Goal: Task Accomplishment & Management: Use online tool/utility

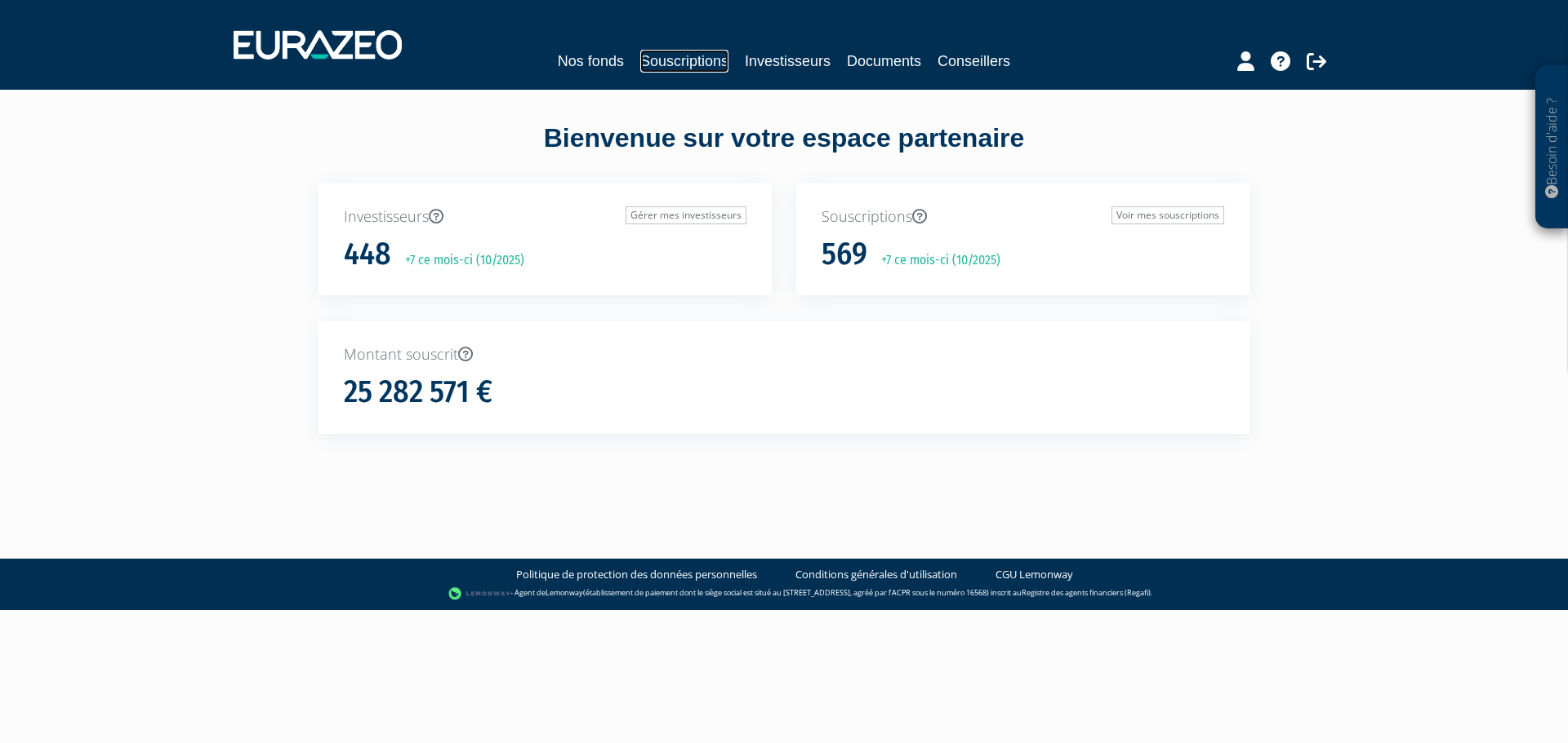
click at [678, 55] on link "Souscriptions" at bounding box center [684, 61] width 88 height 23
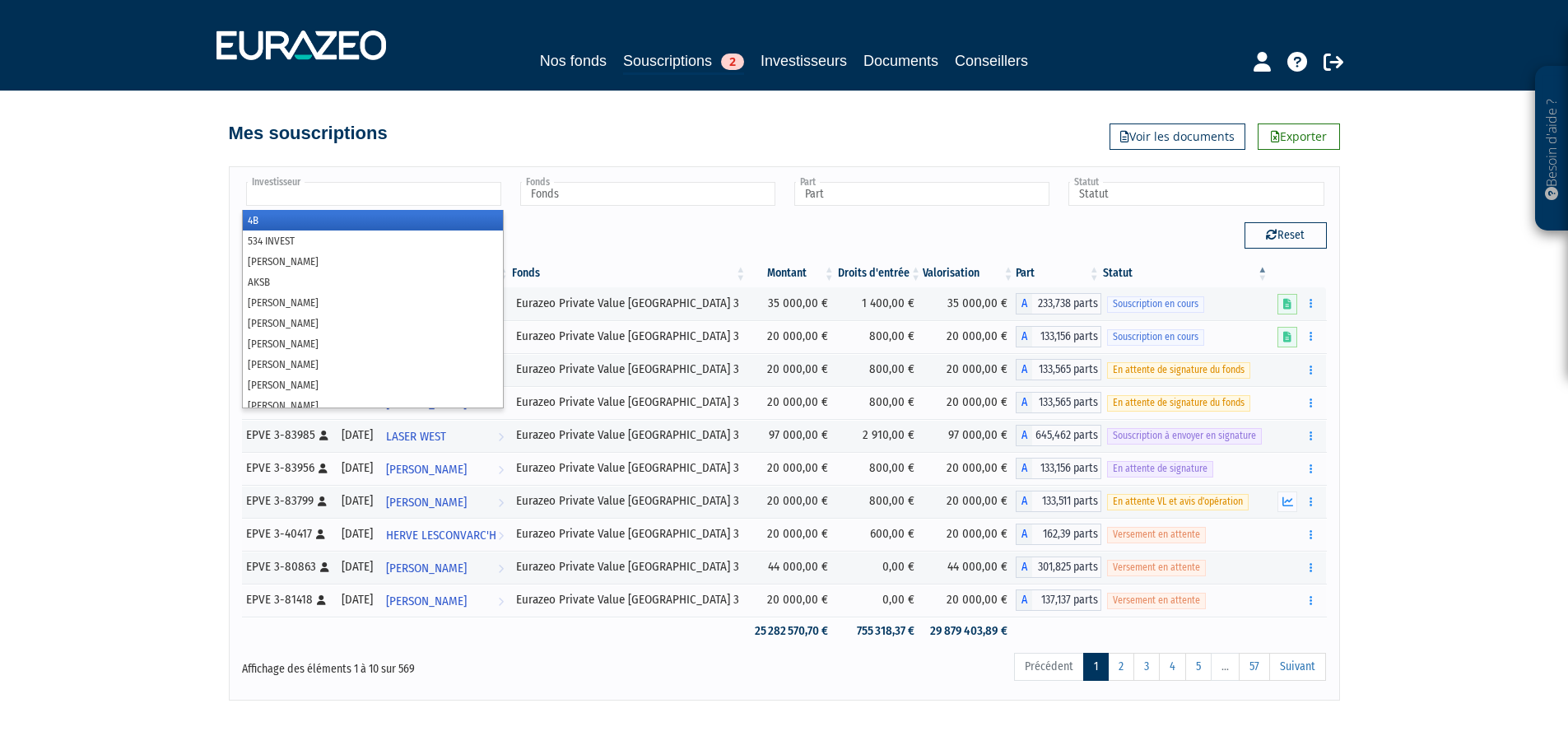
drag, startPoint x: 339, startPoint y: 201, endPoint x: 141, endPoint y: 159, distance: 202.4
click at [142, 159] on div "Besoin d'aide ? × J'ai besoin d'aide Si vous avez une question à propos du fonc…" at bounding box center [784, 350] width 1568 height 701
type input "Investisseur"
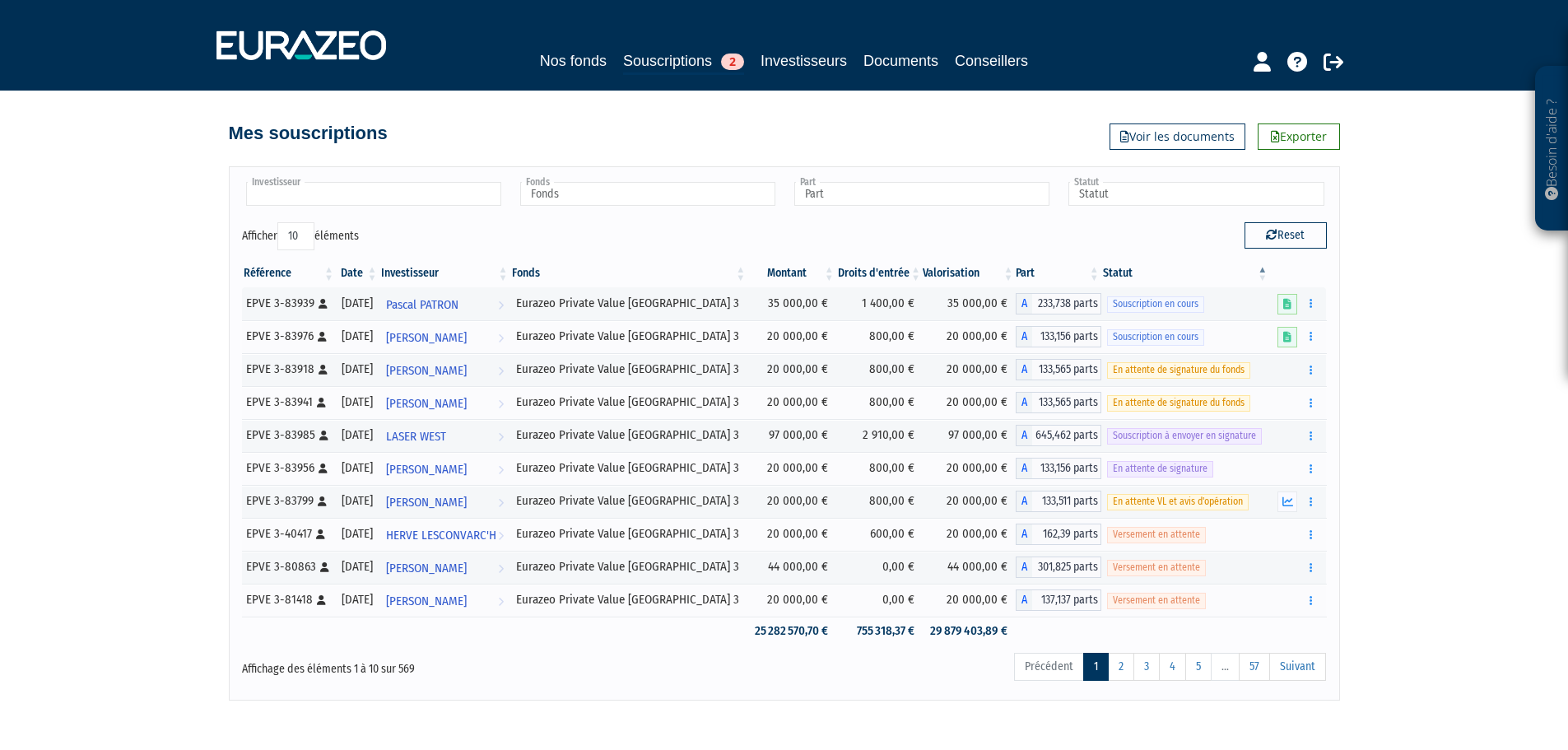
click at [277, 196] on input "text" at bounding box center [374, 194] width 255 height 24
type input "laser"
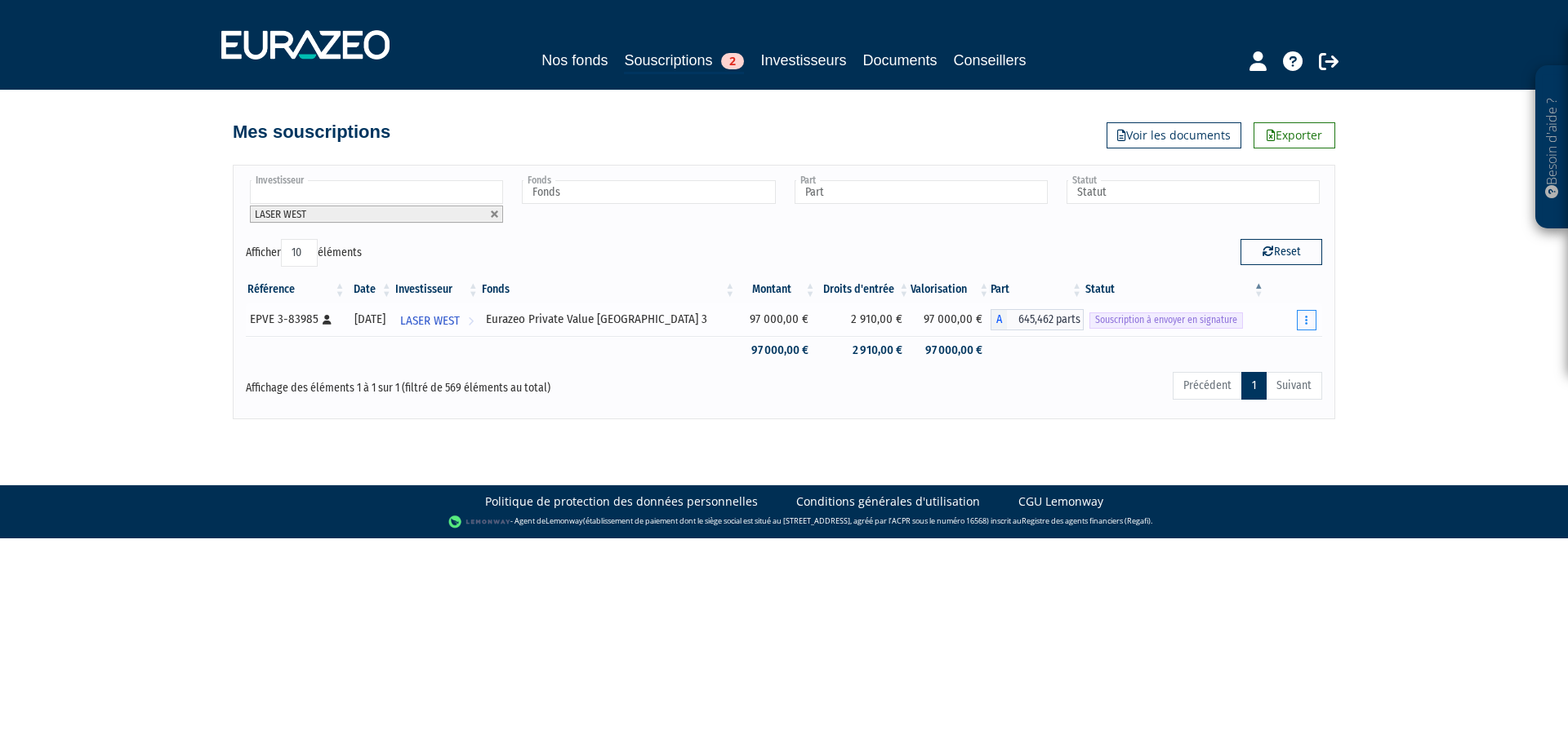
click at [1301, 318] on button "button" at bounding box center [1306, 320] width 20 height 20
click at [1262, 352] on link "Envoyer à signer" at bounding box center [1265, 350] width 93 height 27
